Goal: Learn about a topic: Learn about a topic

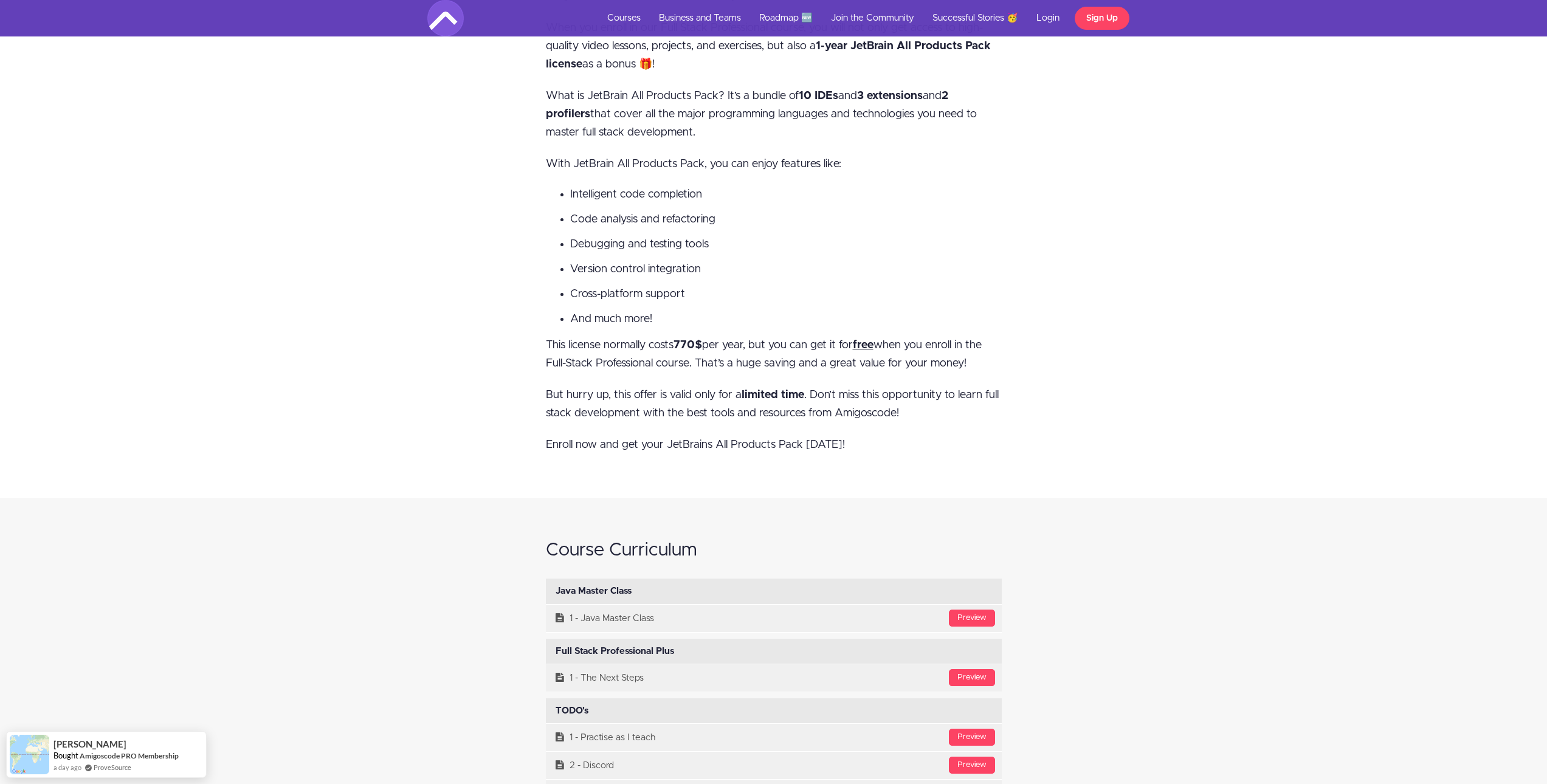
drag, startPoint x: 468, startPoint y: 399, endPoint x: 469, endPoint y: 367, distance: 32.0
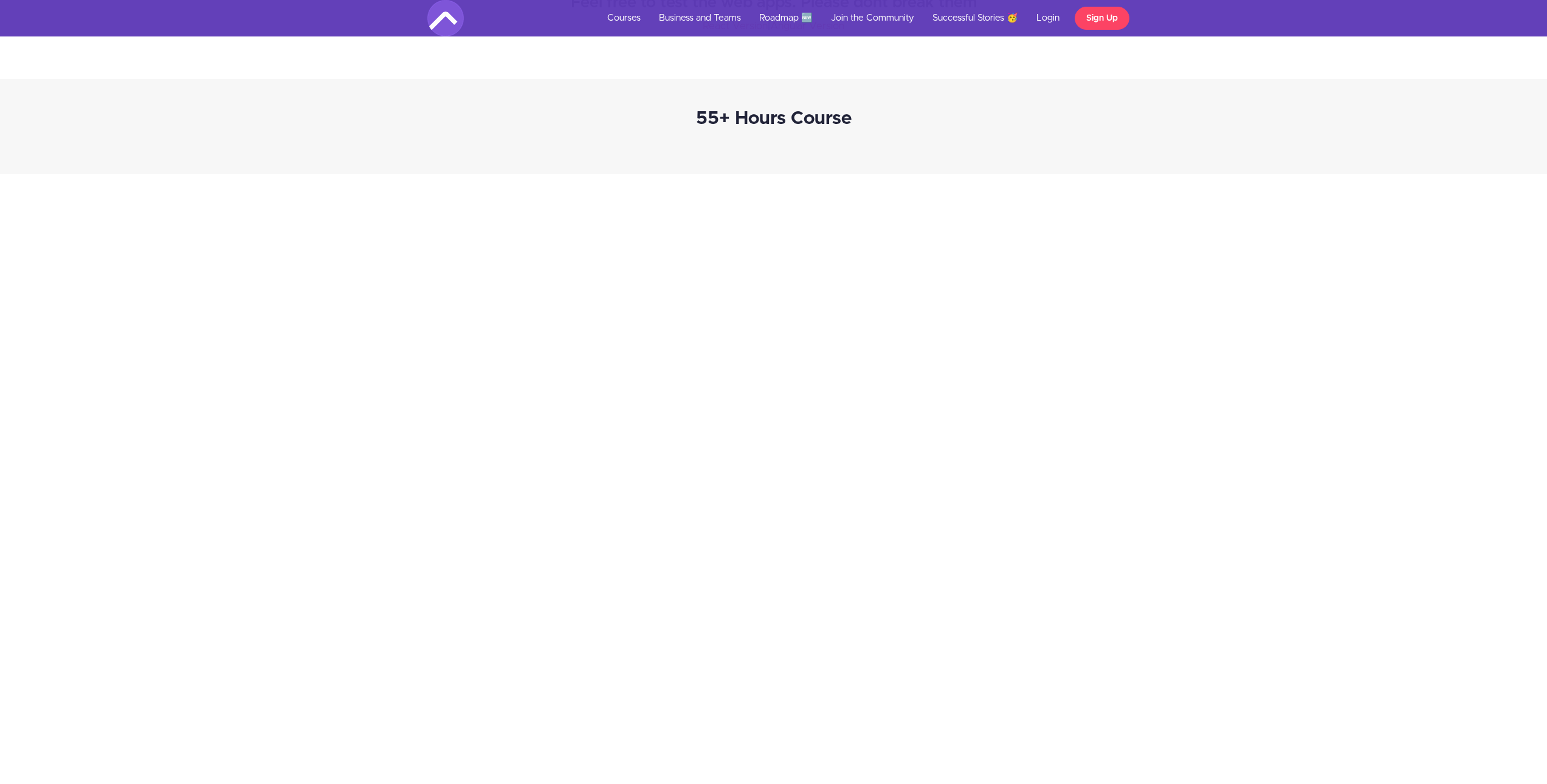
scroll to position [2389, 0]
click at [1409, 434] on div at bounding box center [774, 377] width 1566 height 589
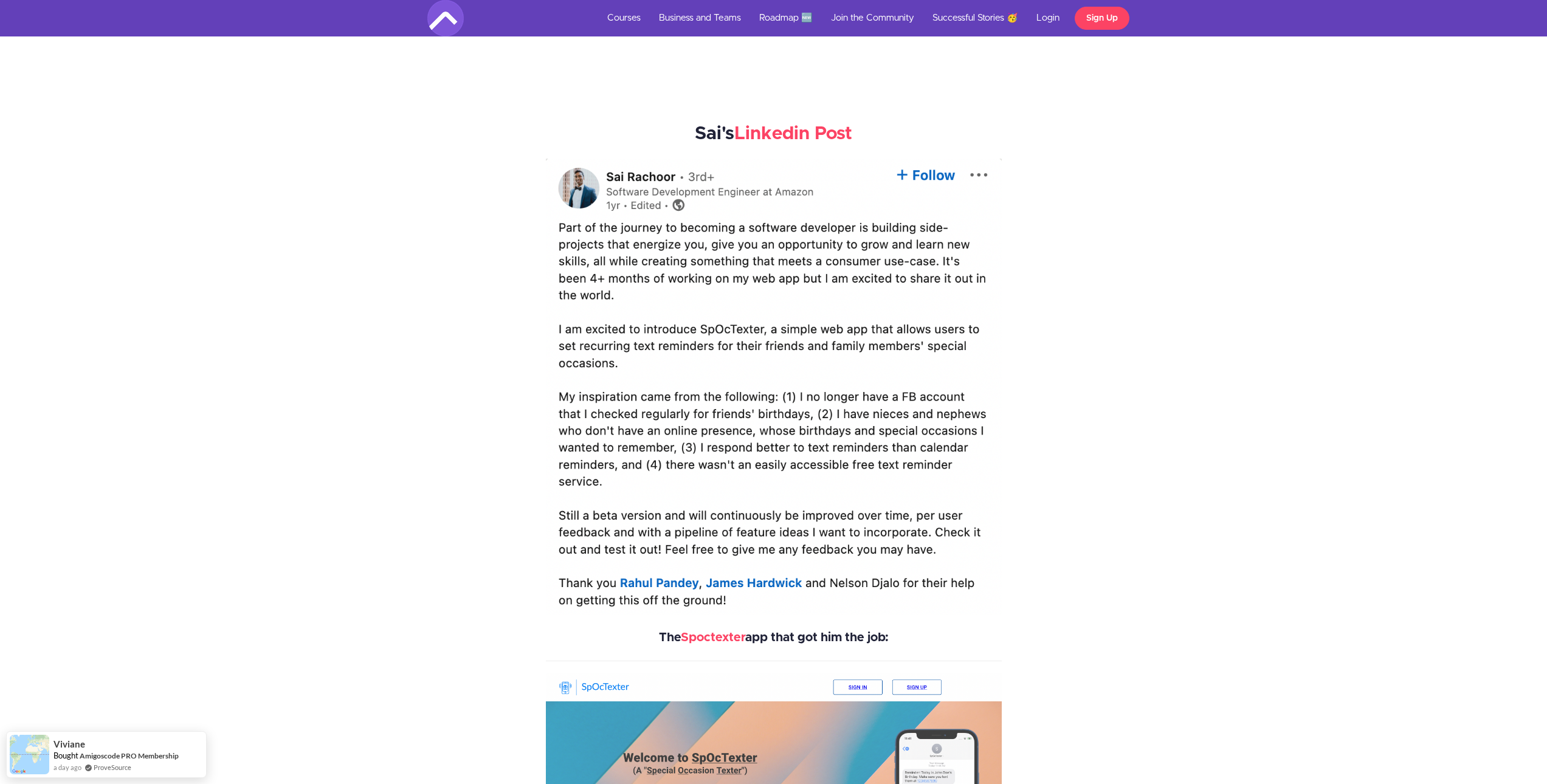
scroll to position [3300, 0]
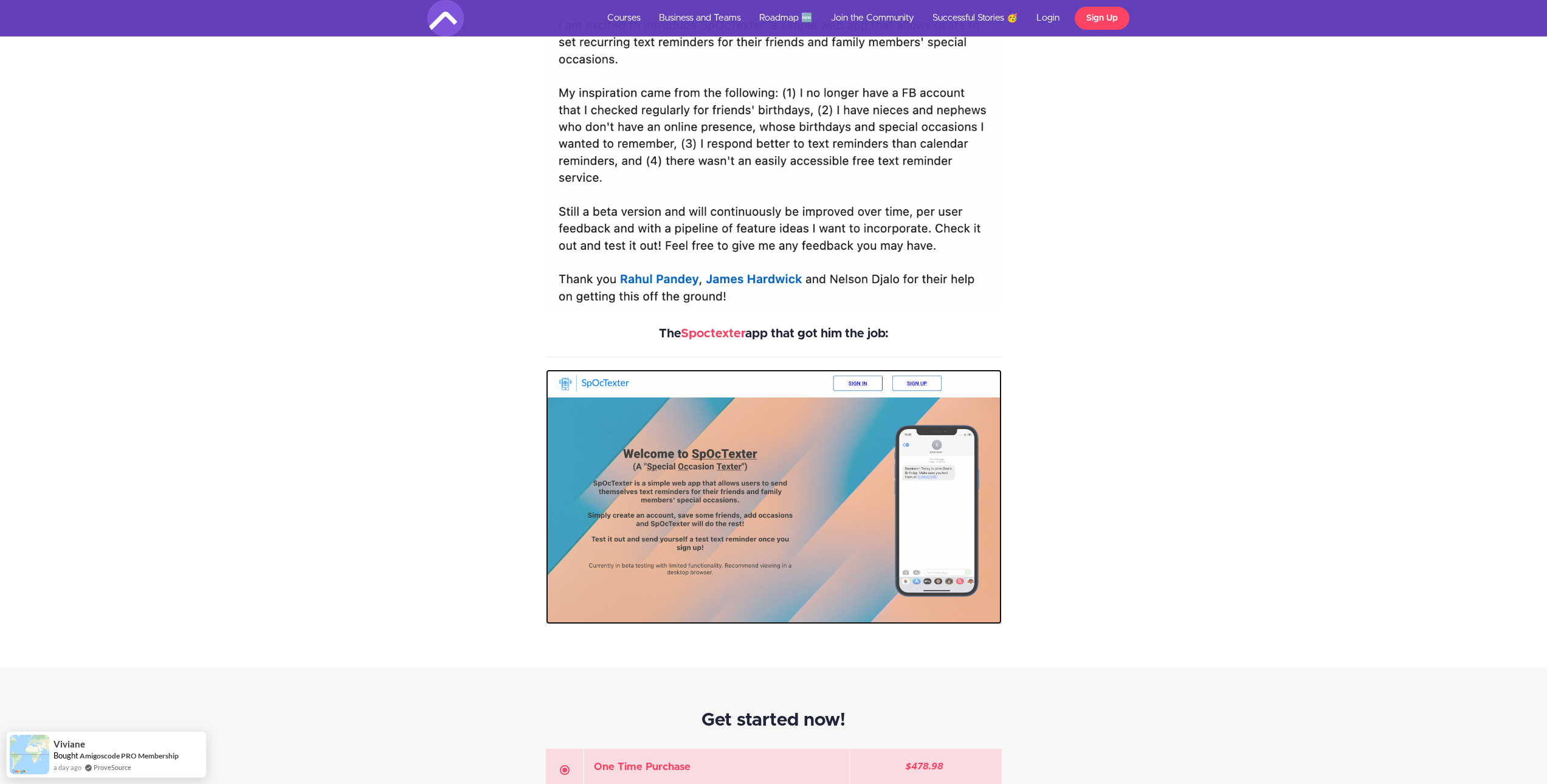
click at [609, 378] on img at bounding box center [774, 497] width 456 height 254
click at [608, 380] on img at bounding box center [774, 497] width 456 height 254
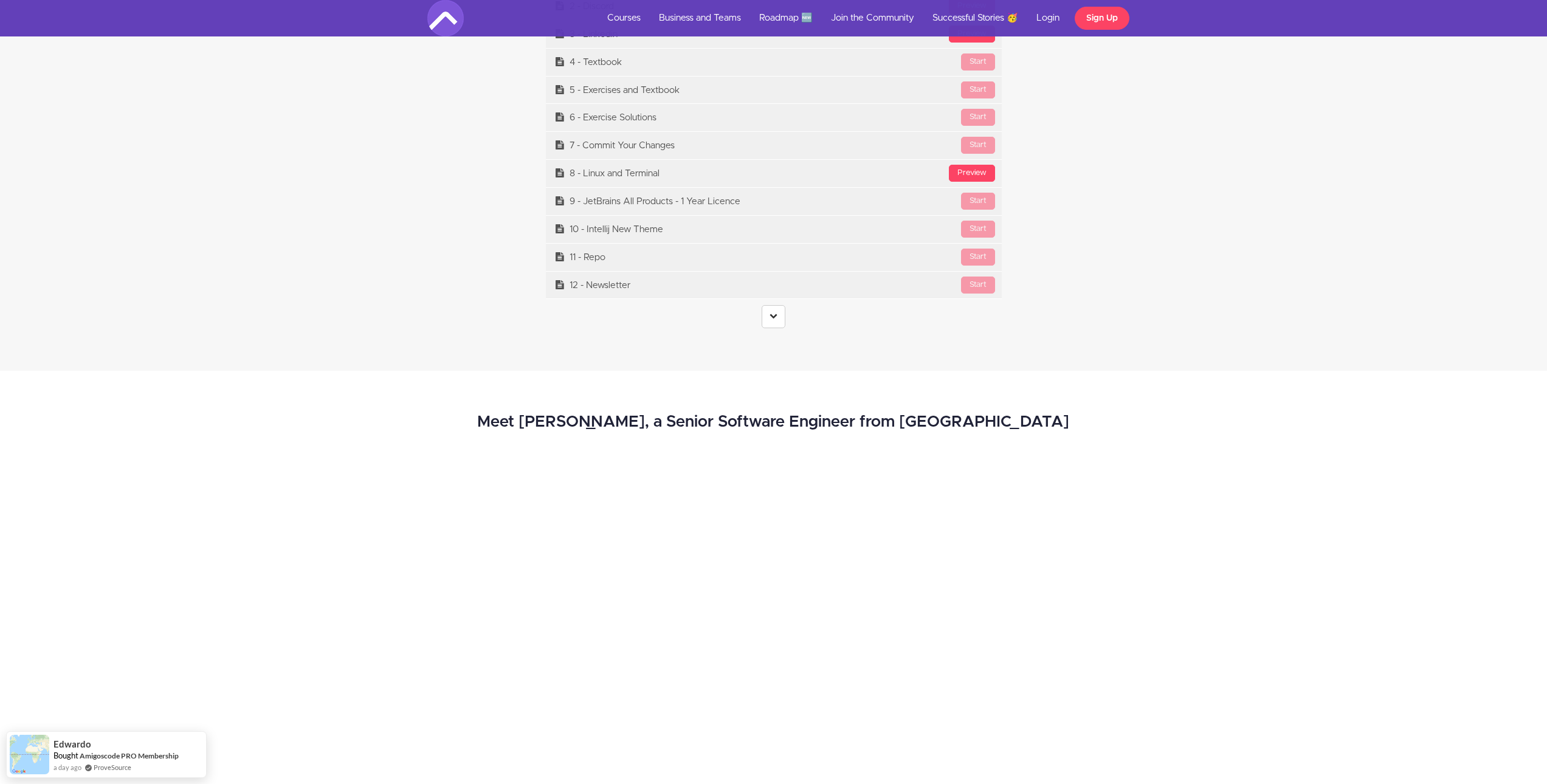
scroll to position [5196, 0]
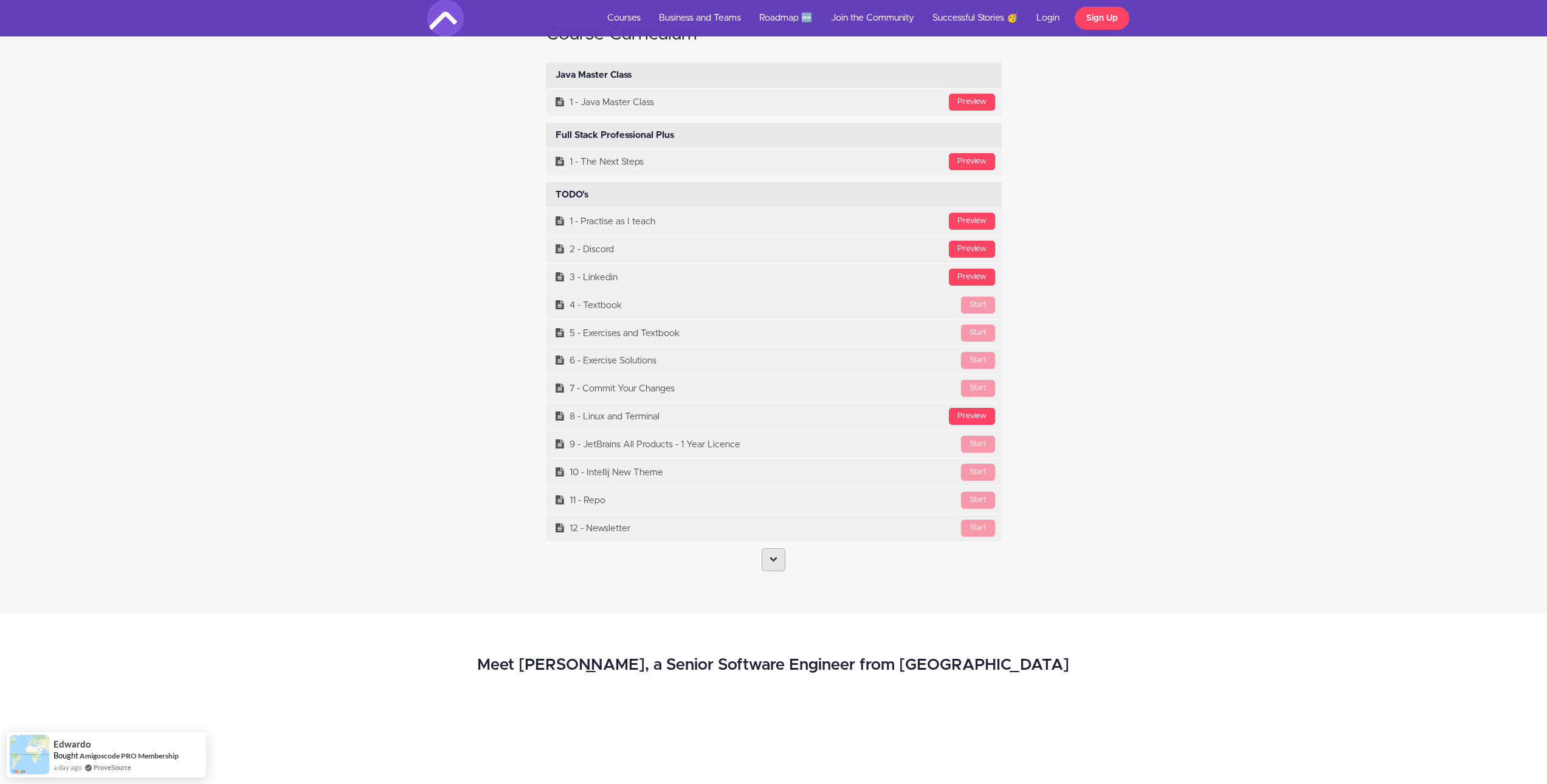
click at [779, 555] on link at bounding box center [773, 560] width 23 height 23
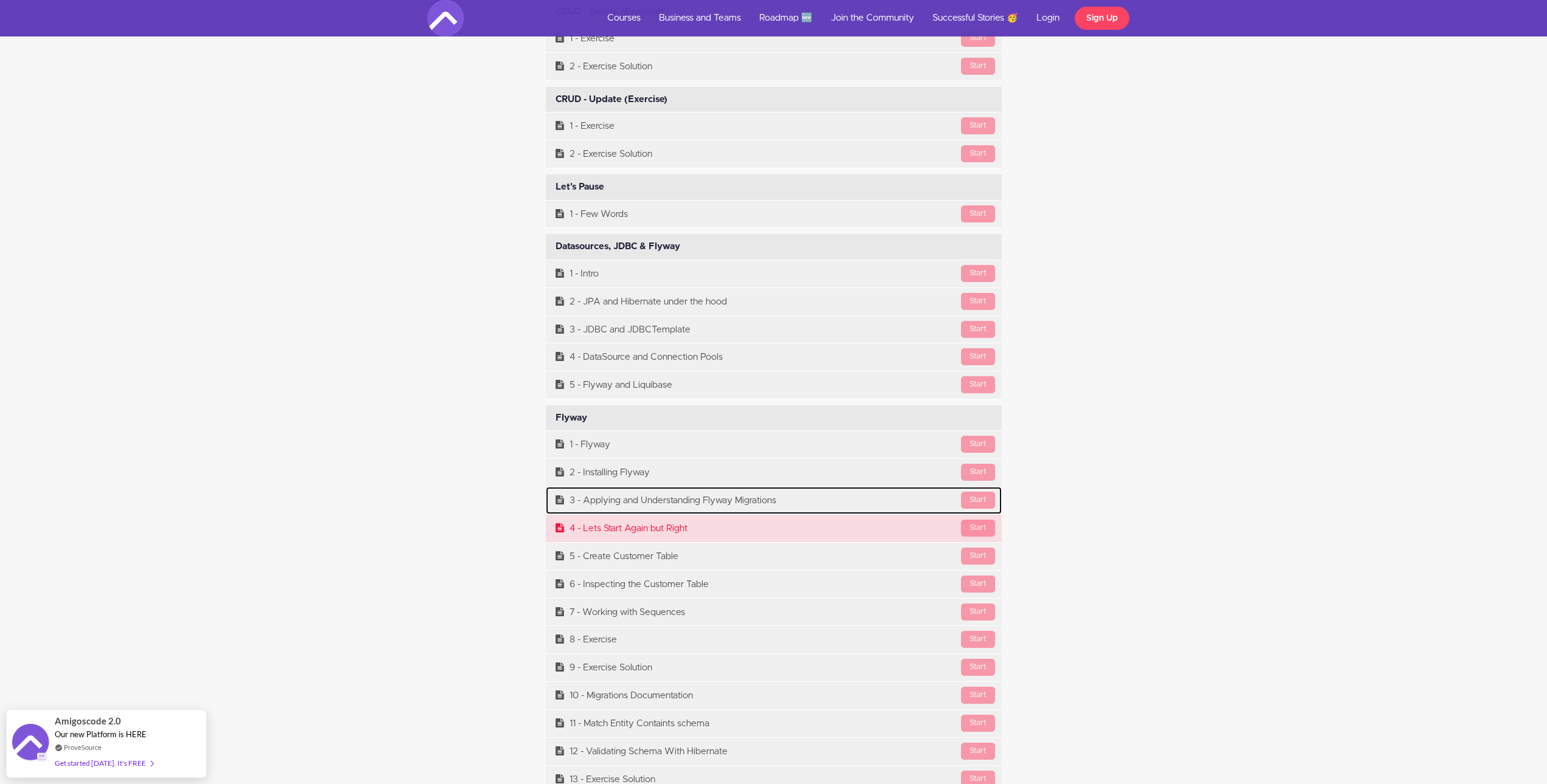
scroll to position [8417, 0]
